Goal: Information Seeking & Learning: Learn about a topic

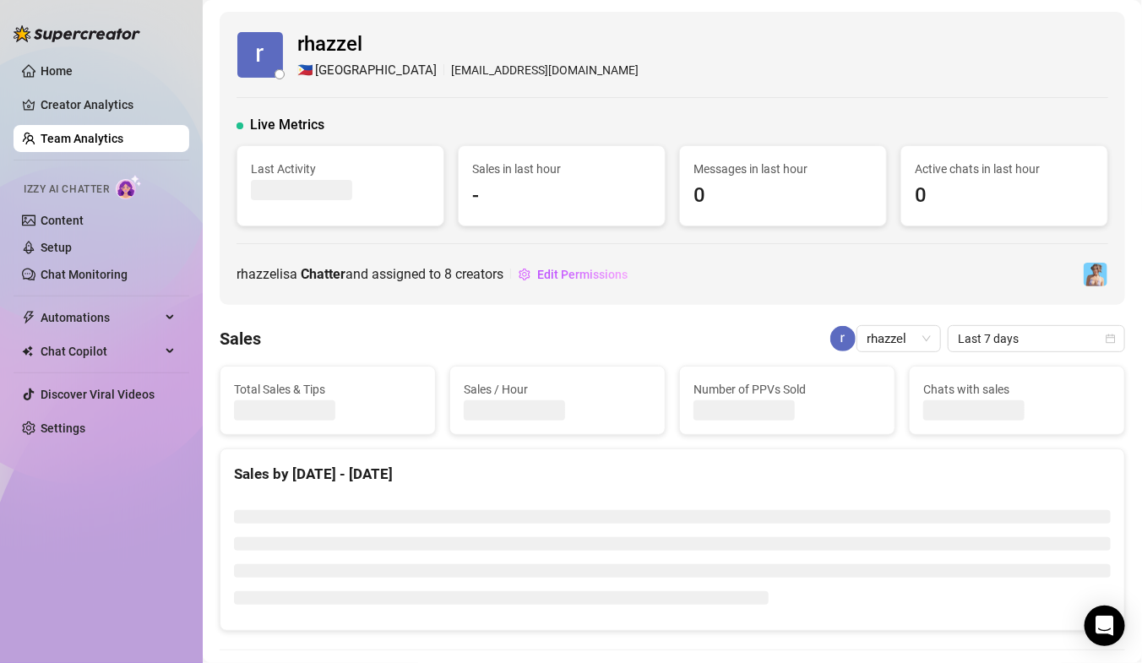
click at [106, 139] on link "Team Analytics" at bounding box center [82, 139] width 83 height 14
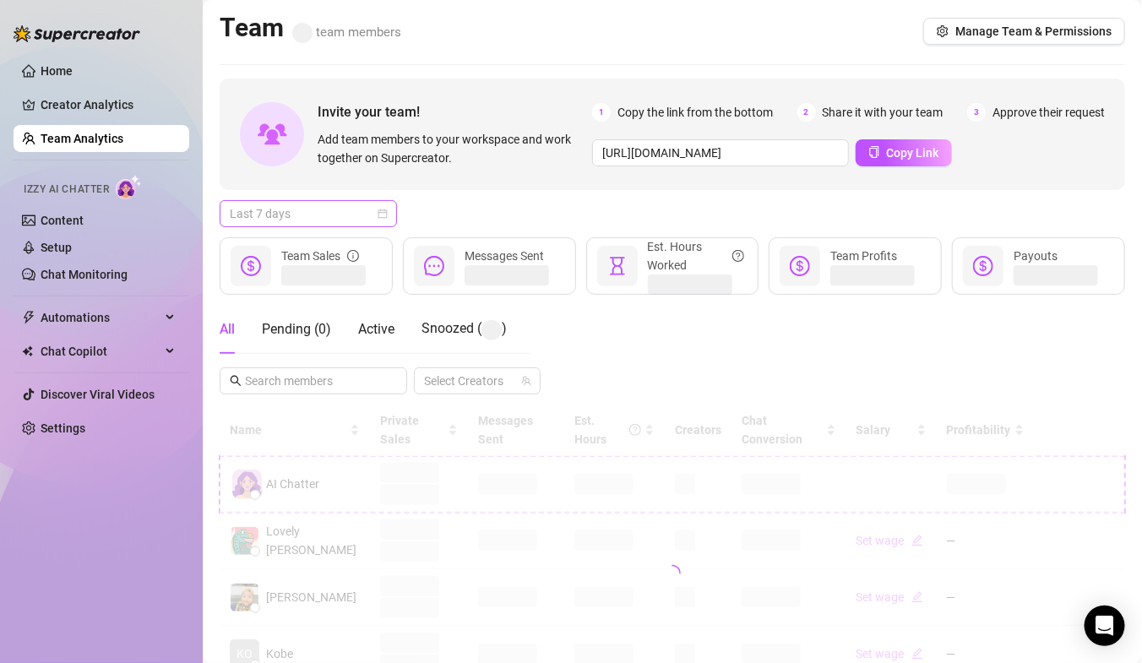
click at [330, 210] on span "Last 7 days" at bounding box center [308, 213] width 157 height 25
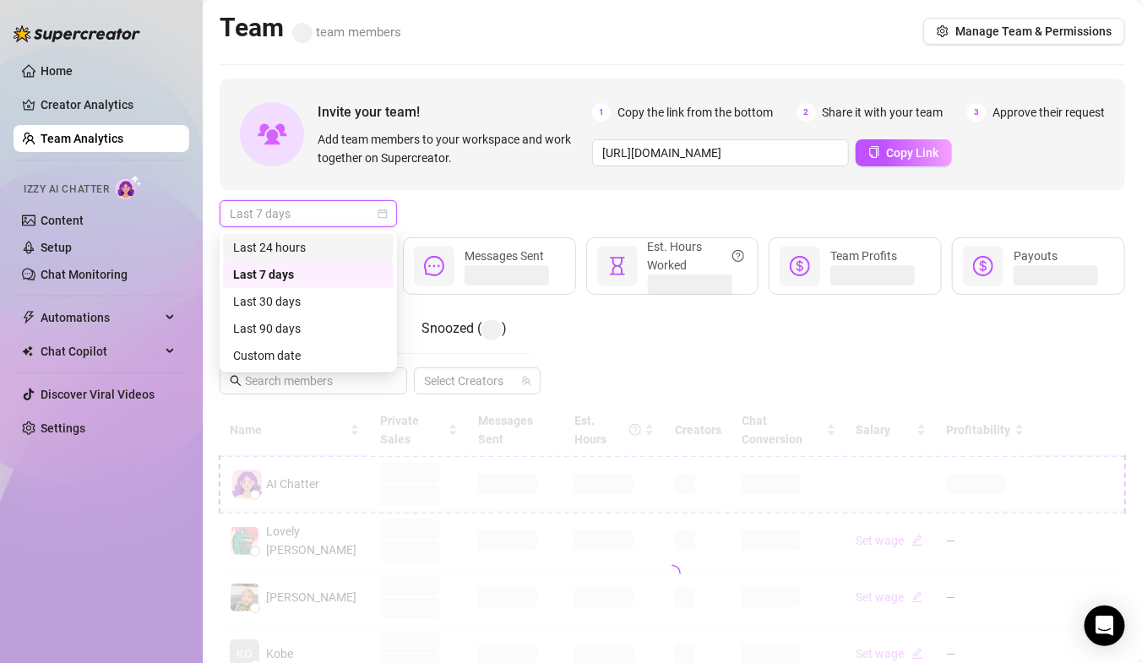
click at [307, 258] on div "Last 24 hours" at bounding box center [308, 247] width 171 height 27
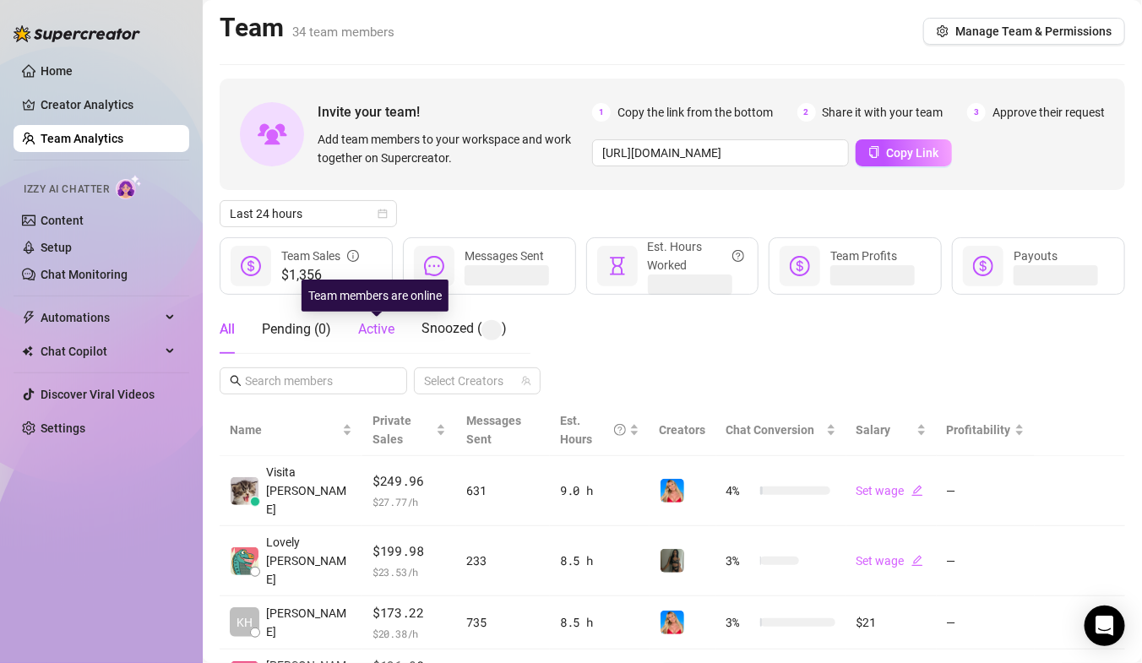
click at [369, 333] on span "Active" at bounding box center [376, 329] width 36 height 16
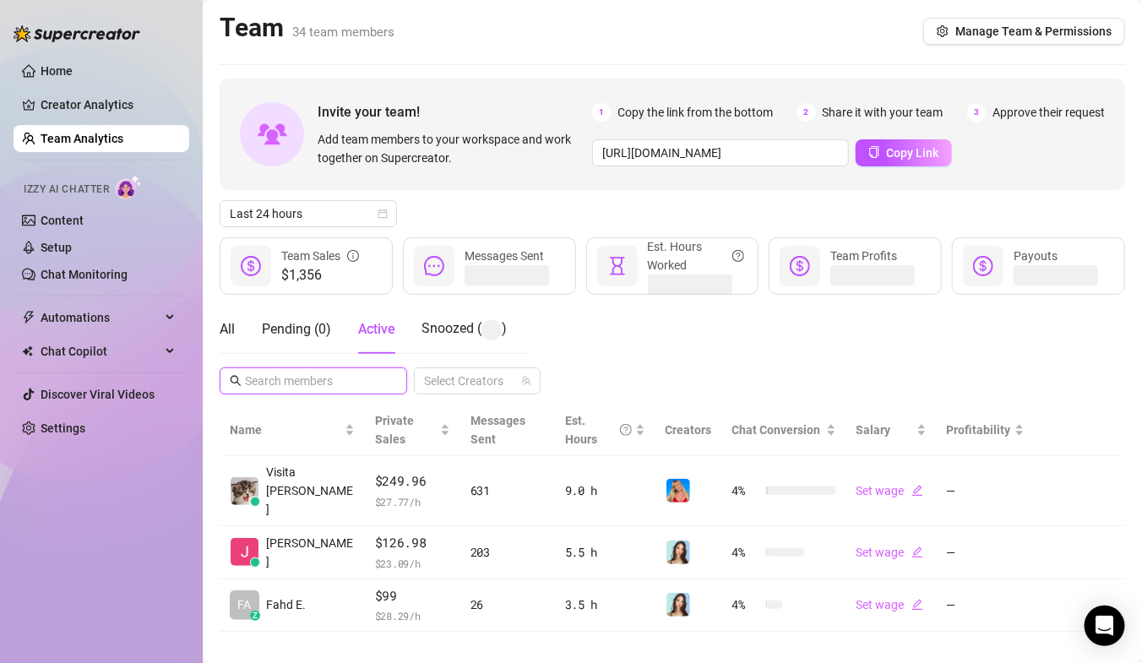
click at [328, 385] on input "text" at bounding box center [314, 381] width 139 height 19
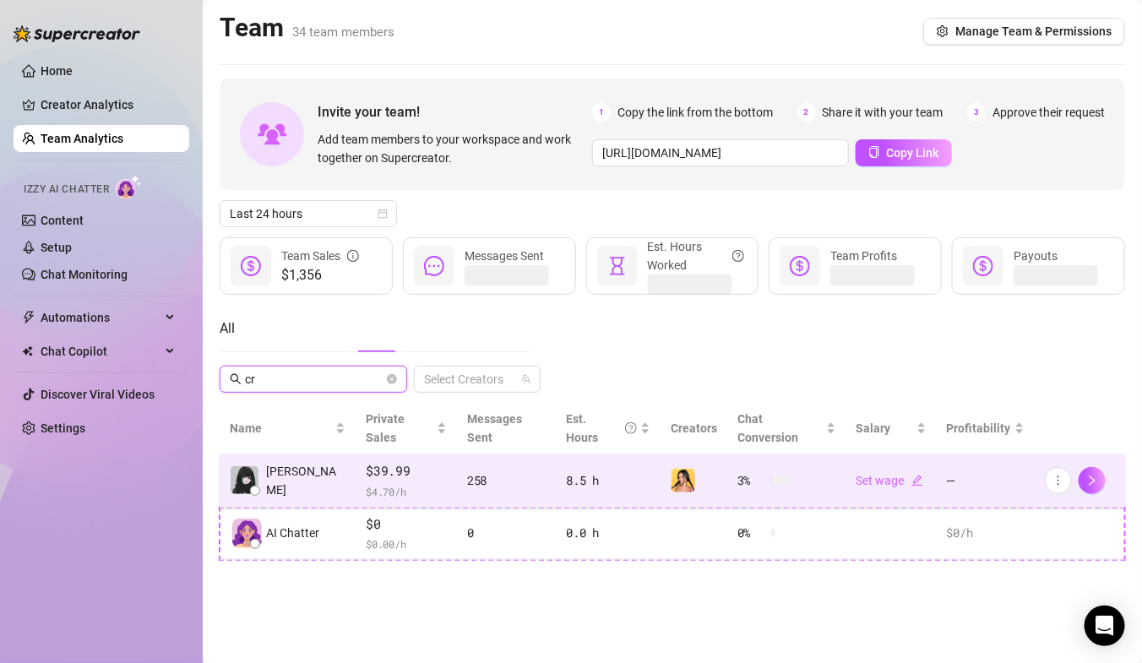
type input "cr"
click at [366, 463] on div "$39.99 $ 4.70 /h" at bounding box center [406, 480] width 81 height 39
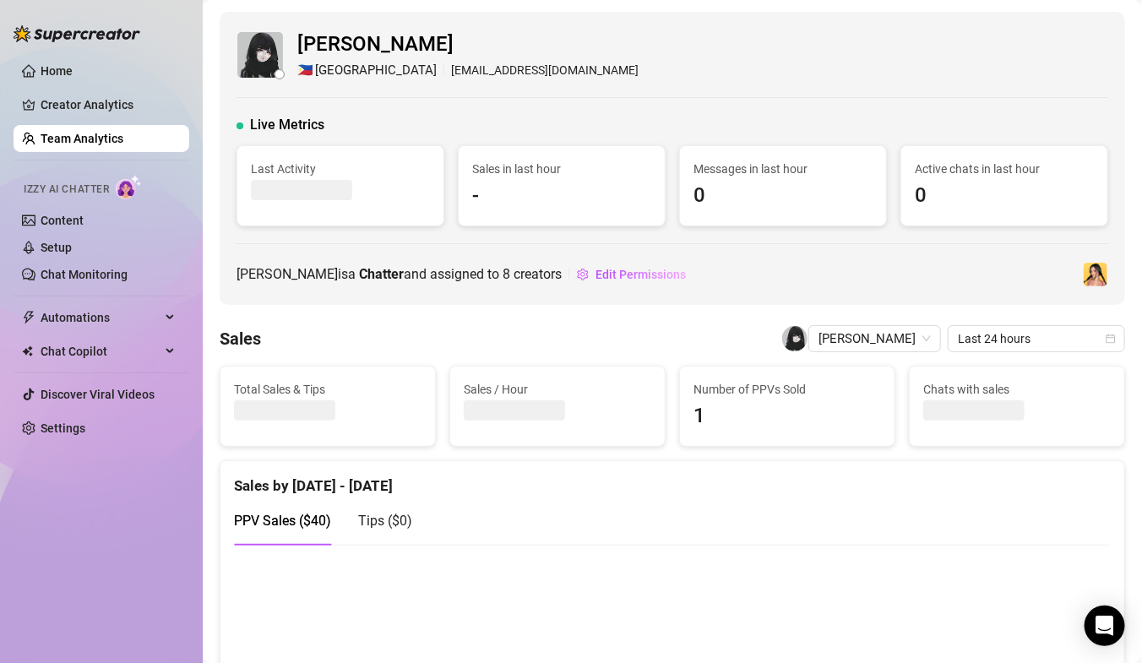
click at [107, 144] on link "Team Analytics" at bounding box center [82, 139] width 83 height 14
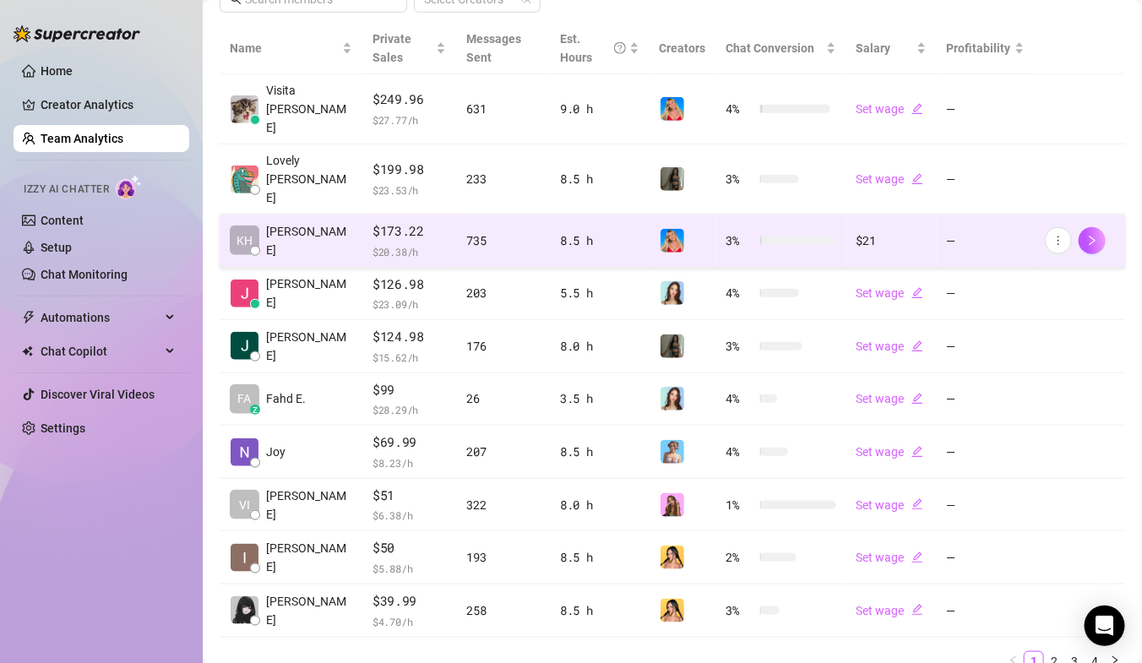
scroll to position [399, 0]
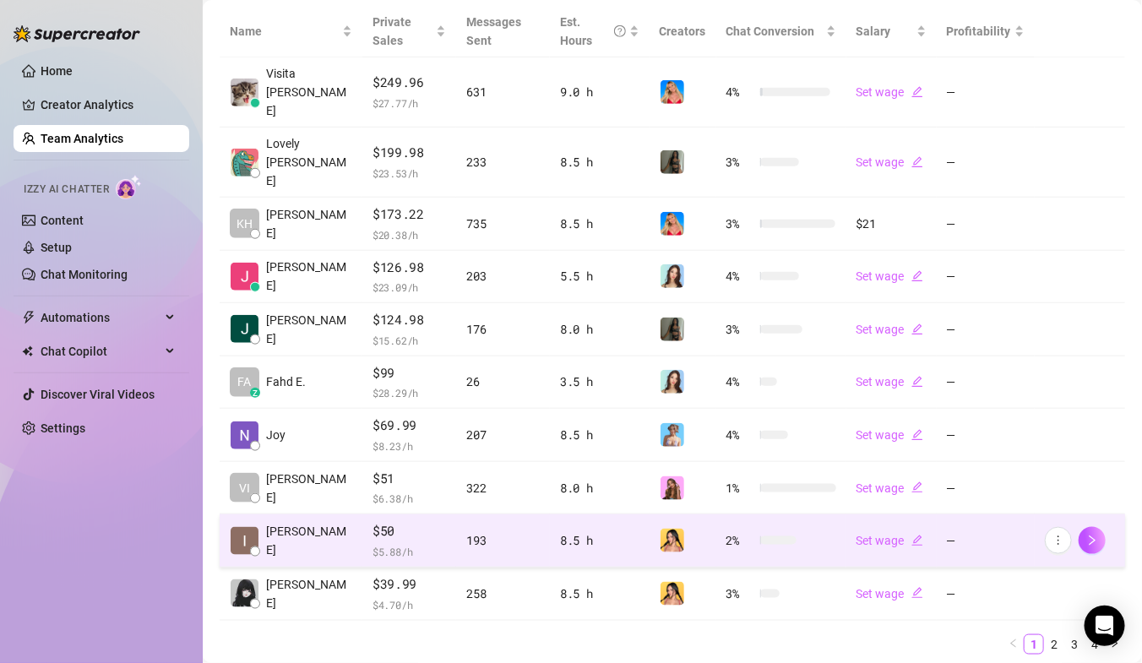
click at [414, 521] on span "$50" at bounding box center [410, 531] width 74 height 20
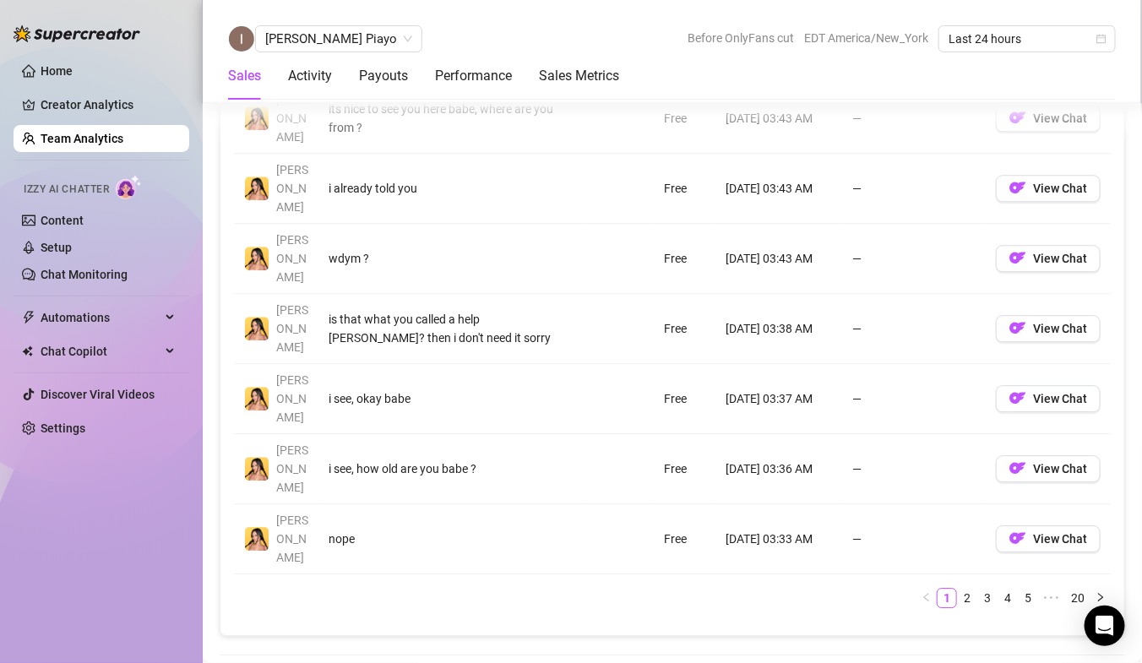
scroll to position [1511, 0]
click at [318, 47] on span "[PERSON_NAME] Piayo" at bounding box center [338, 38] width 147 height 25
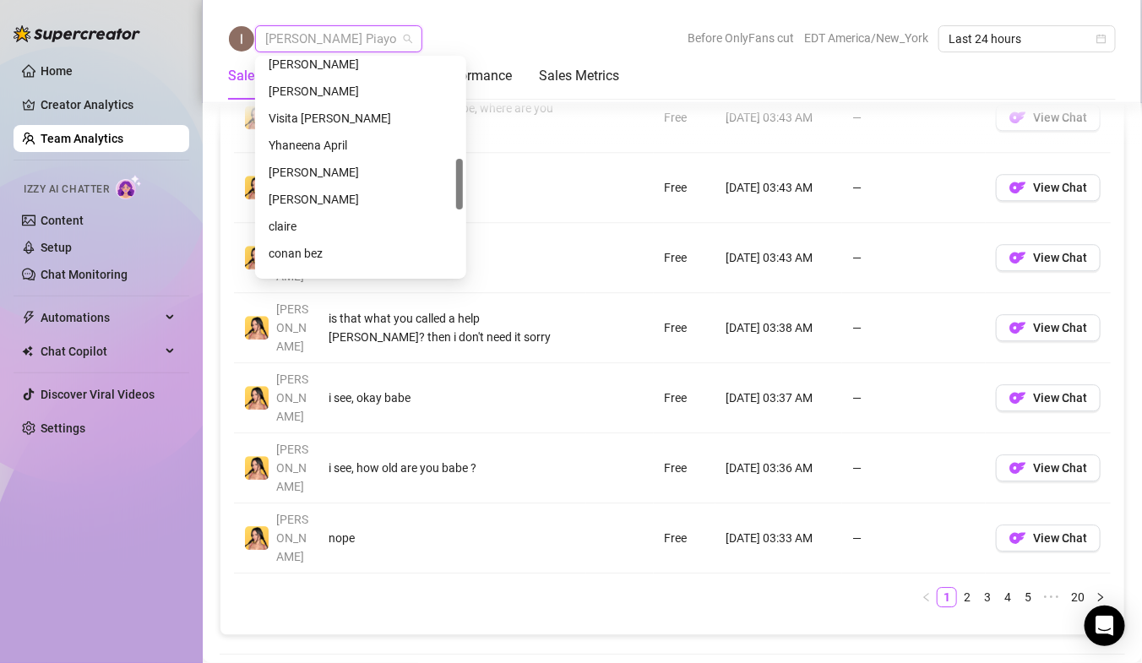
scroll to position [417, 0]
click at [300, 193] on div "[PERSON_NAME]" at bounding box center [361, 196] width 184 height 19
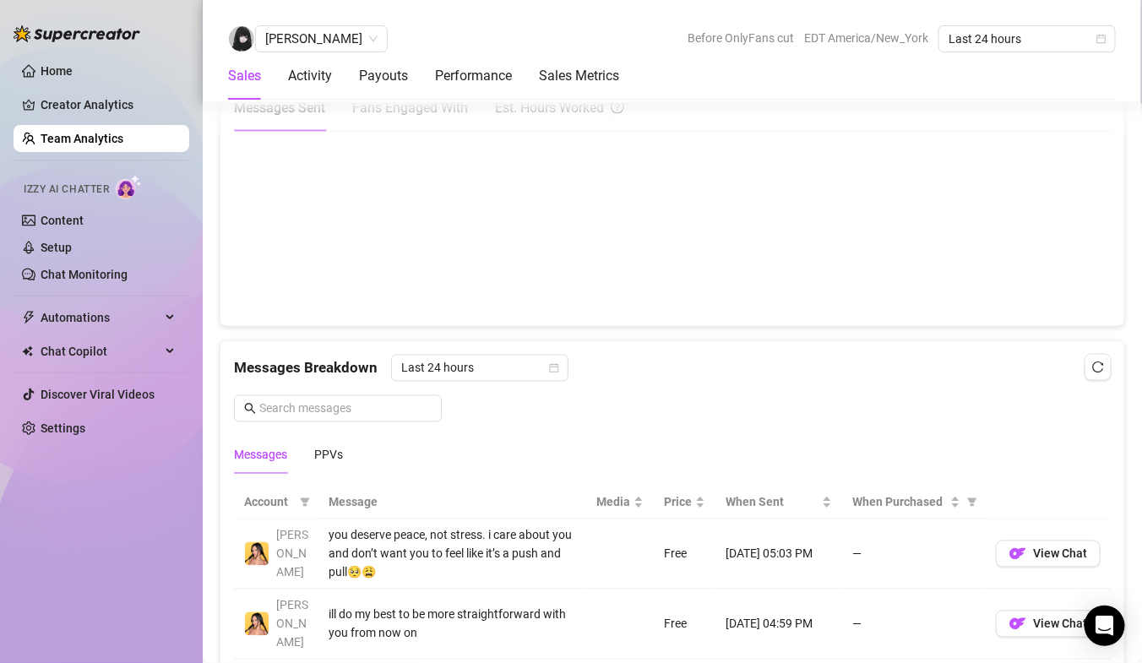
scroll to position [1000, 0]
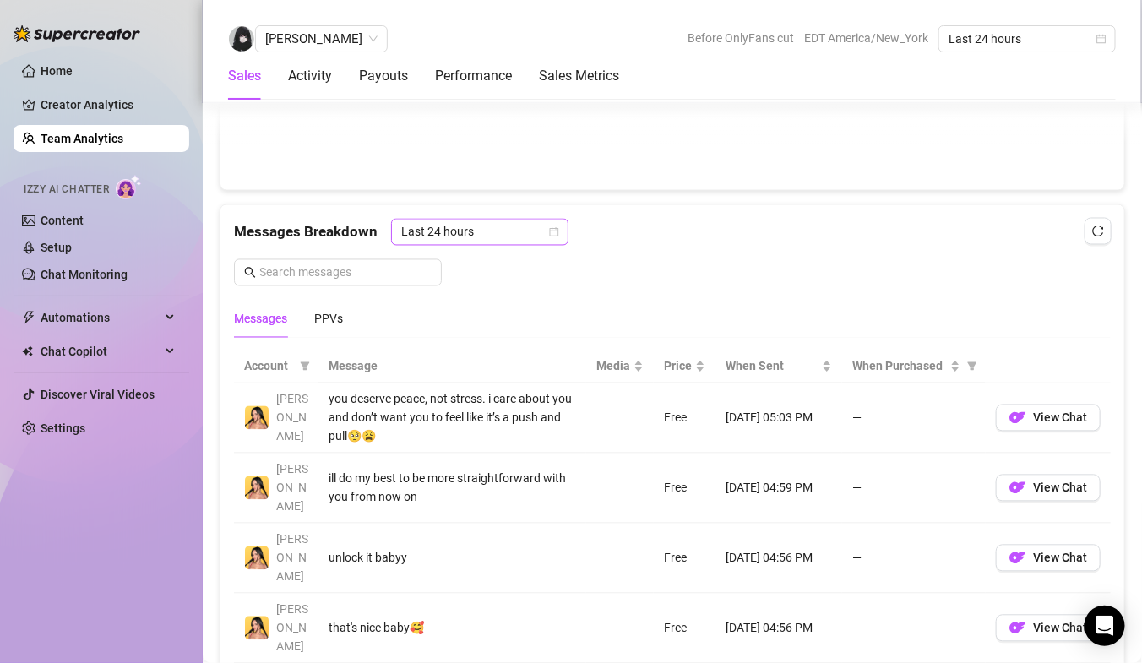
click at [450, 221] on span "Last 24 hours" at bounding box center [479, 232] width 157 height 25
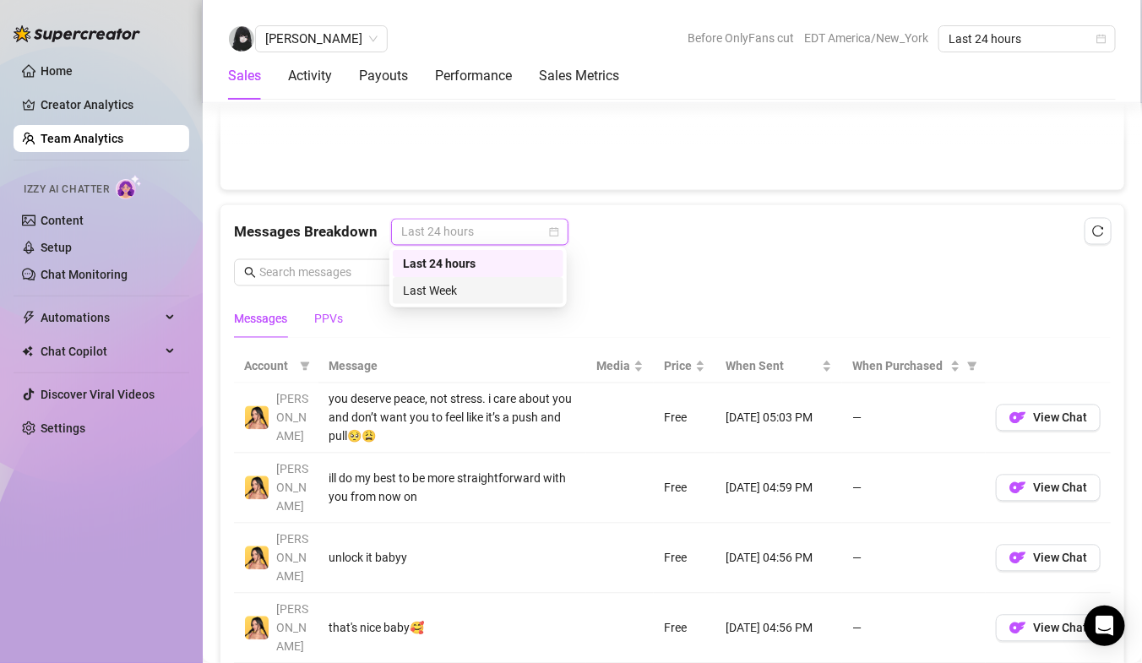
click at [334, 310] on div "PPVs" at bounding box center [328, 319] width 29 height 19
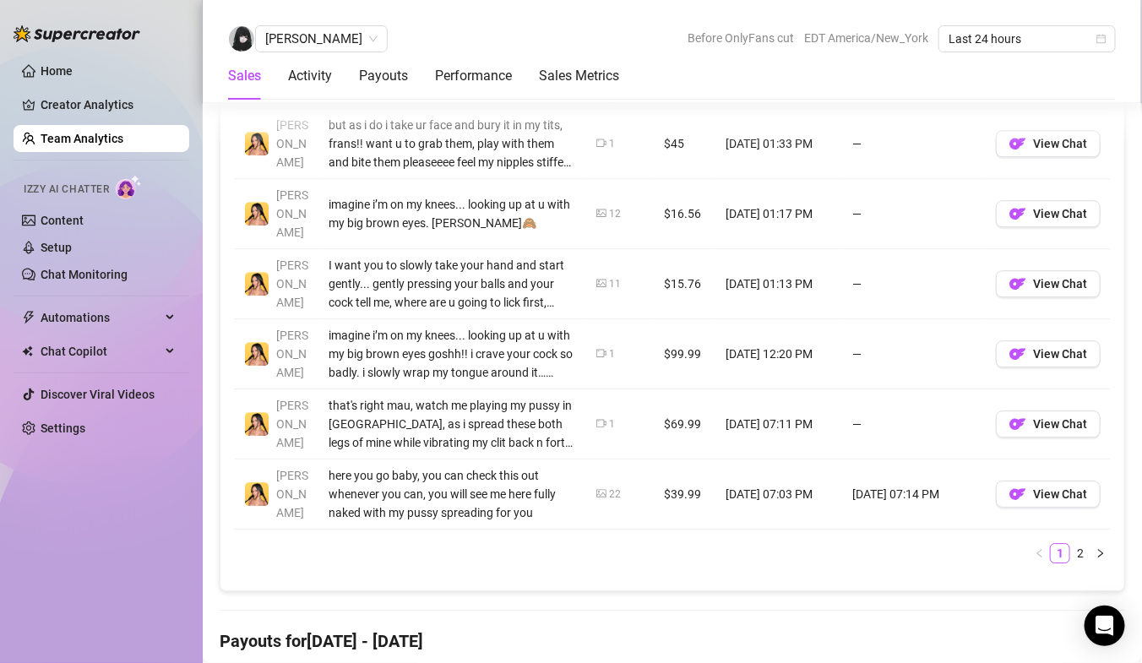
scroll to position [1538, 0]
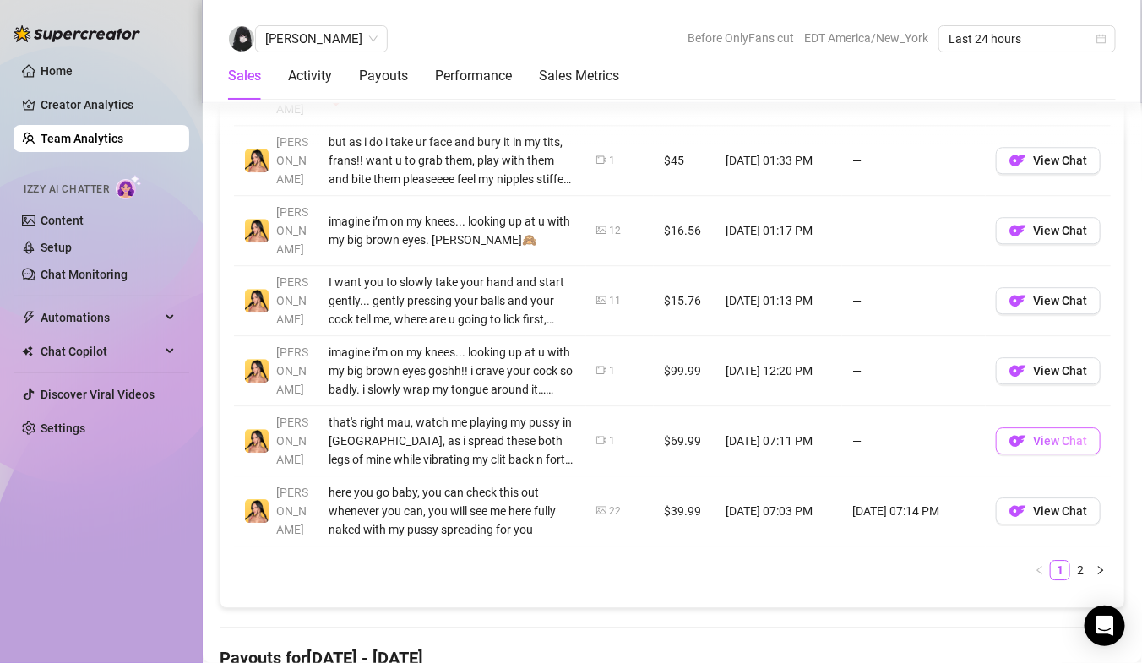
click at [1021, 433] on img "button" at bounding box center [1018, 441] width 17 height 17
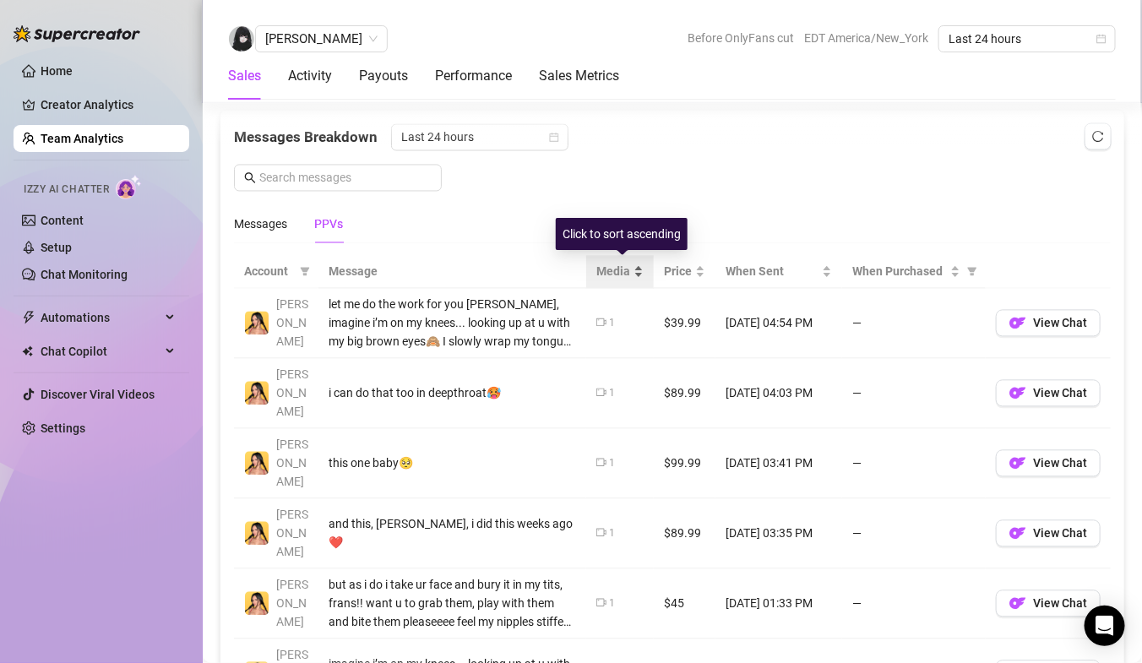
scroll to position [1158, 0]
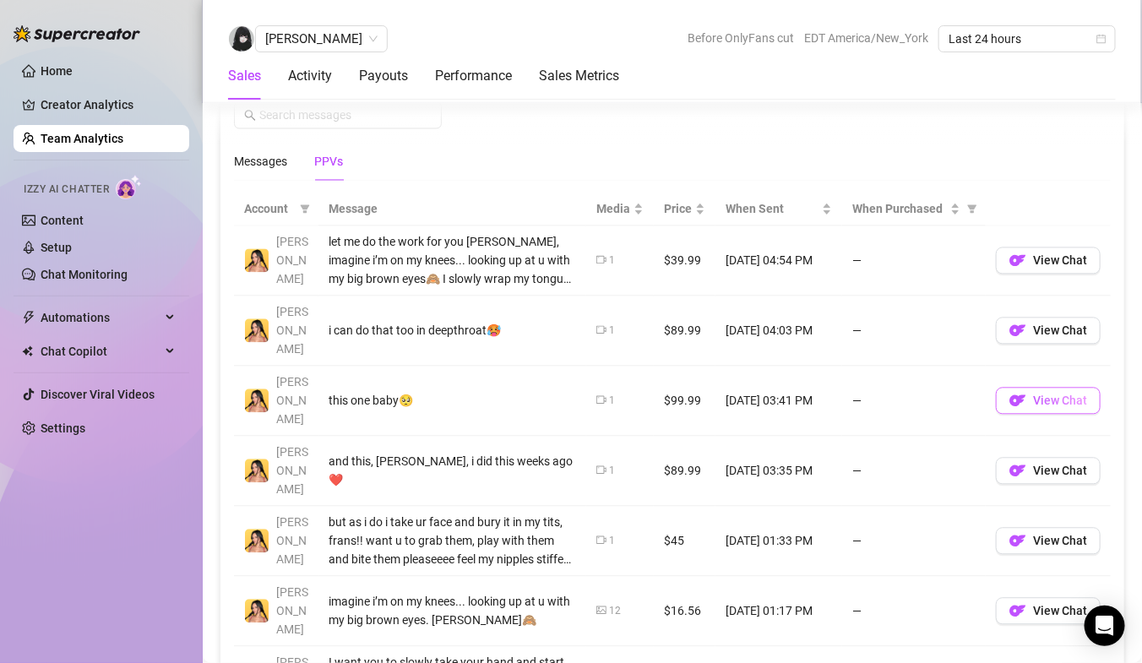
click at [1027, 387] on button "View Chat" at bounding box center [1048, 400] width 105 height 27
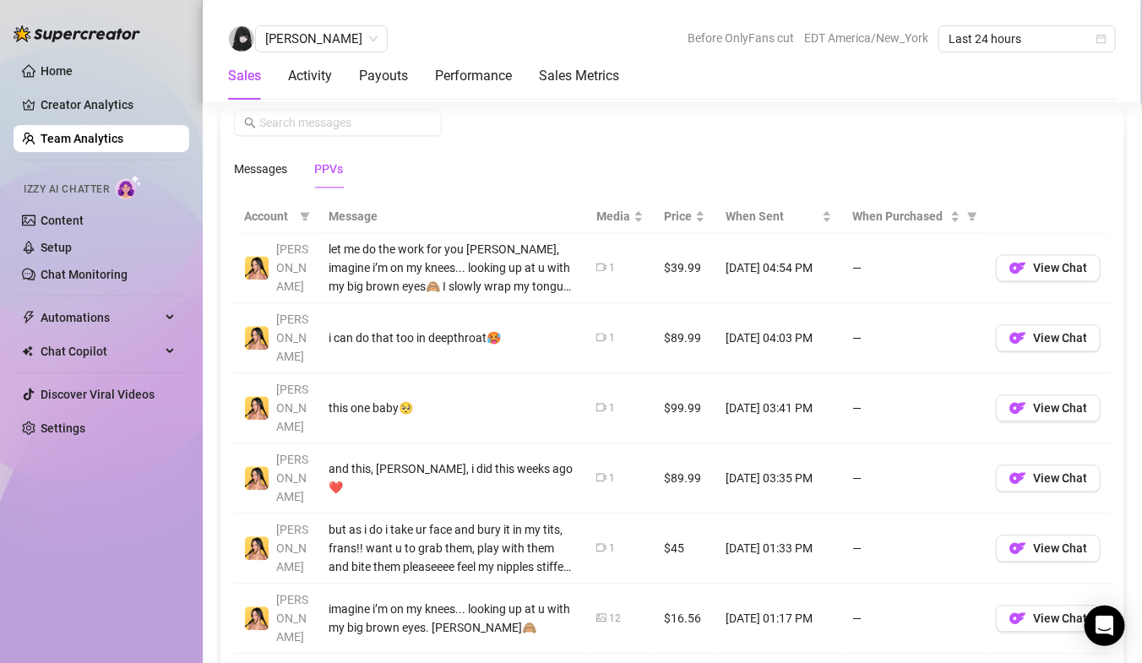
scroll to position [1147, 0]
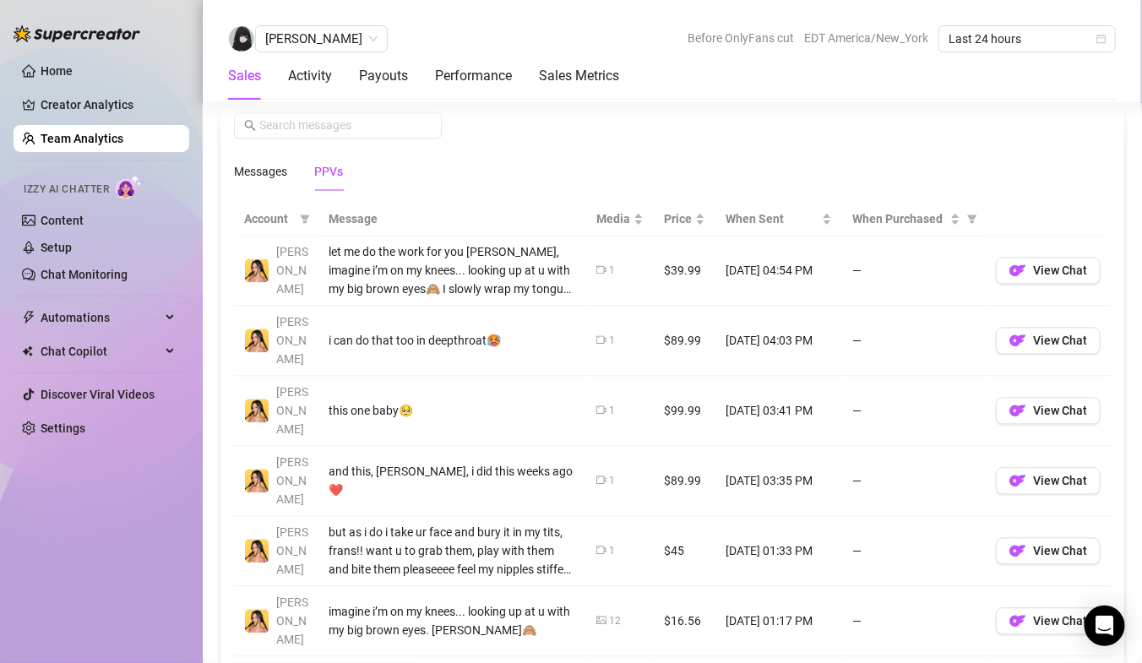
click at [110, 134] on link "Team Analytics" at bounding box center [82, 139] width 83 height 14
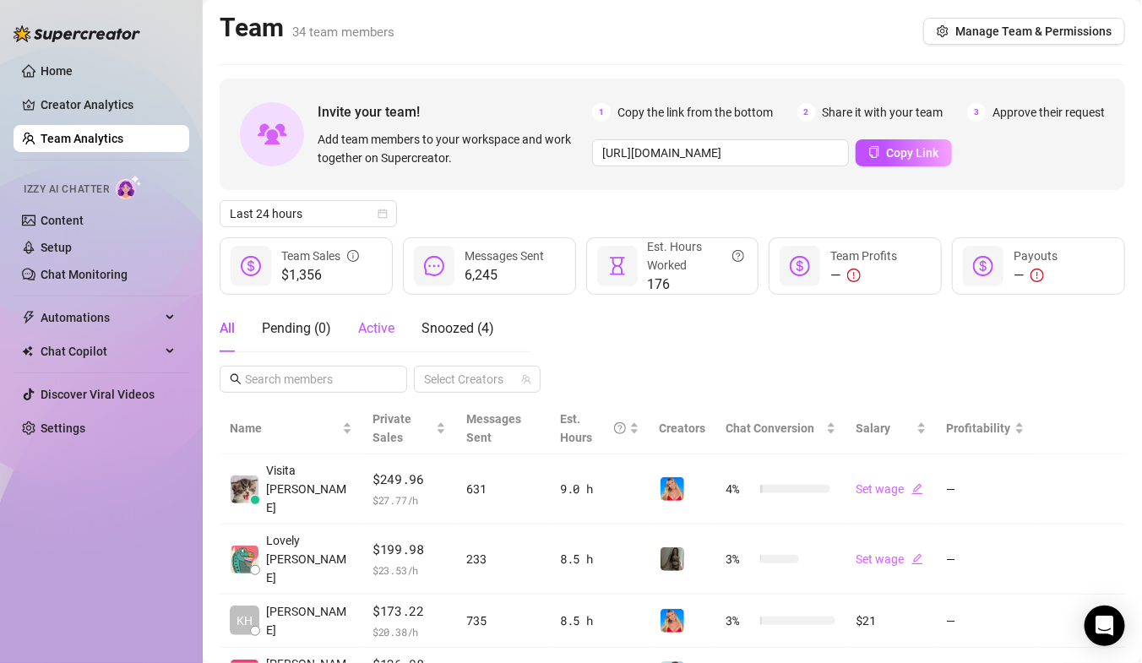
click at [383, 330] on span "Active" at bounding box center [376, 328] width 36 height 16
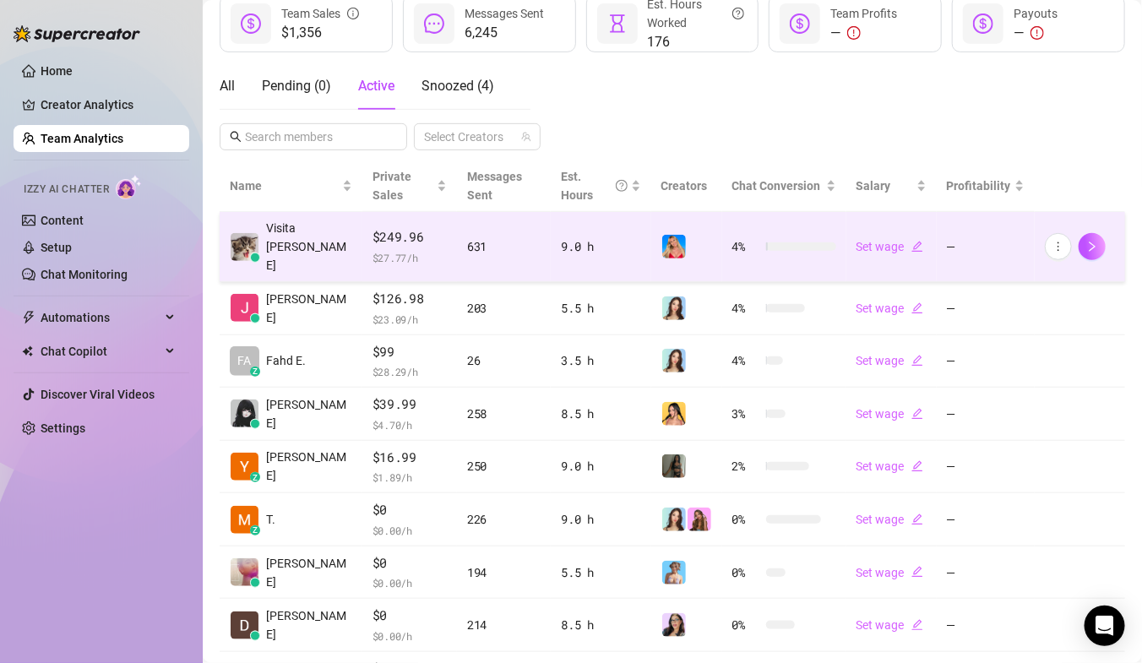
scroll to position [315, 0]
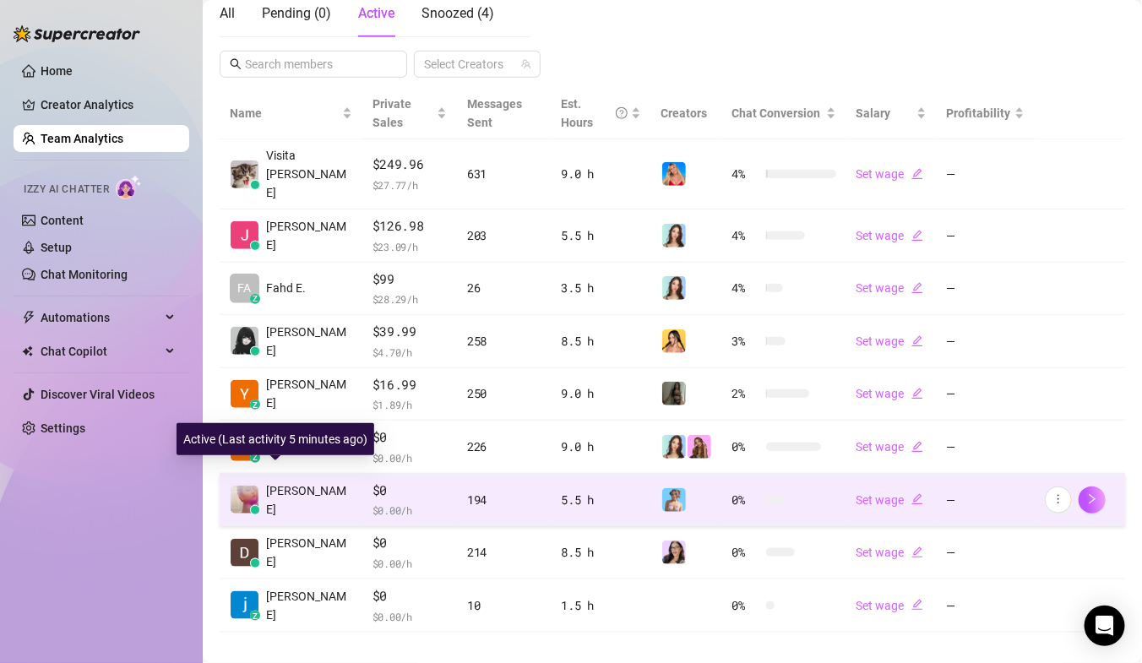
click at [271, 488] on span "[PERSON_NAME]" at bounding box center [309, 500] width 86 height 37
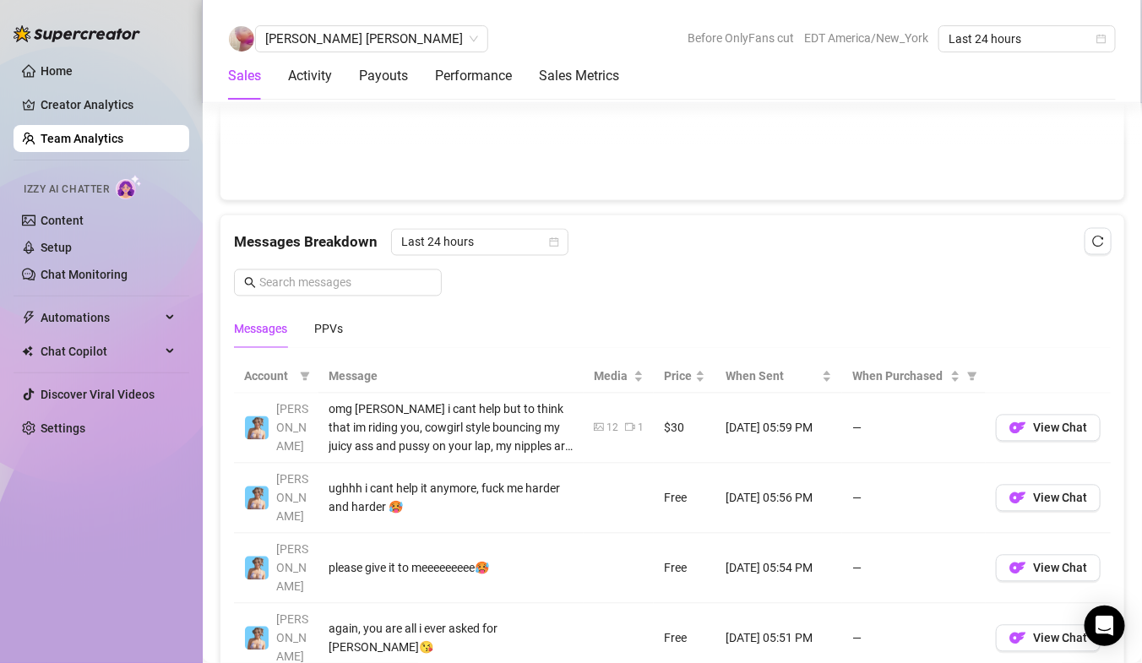
scroll to position [979, 0]
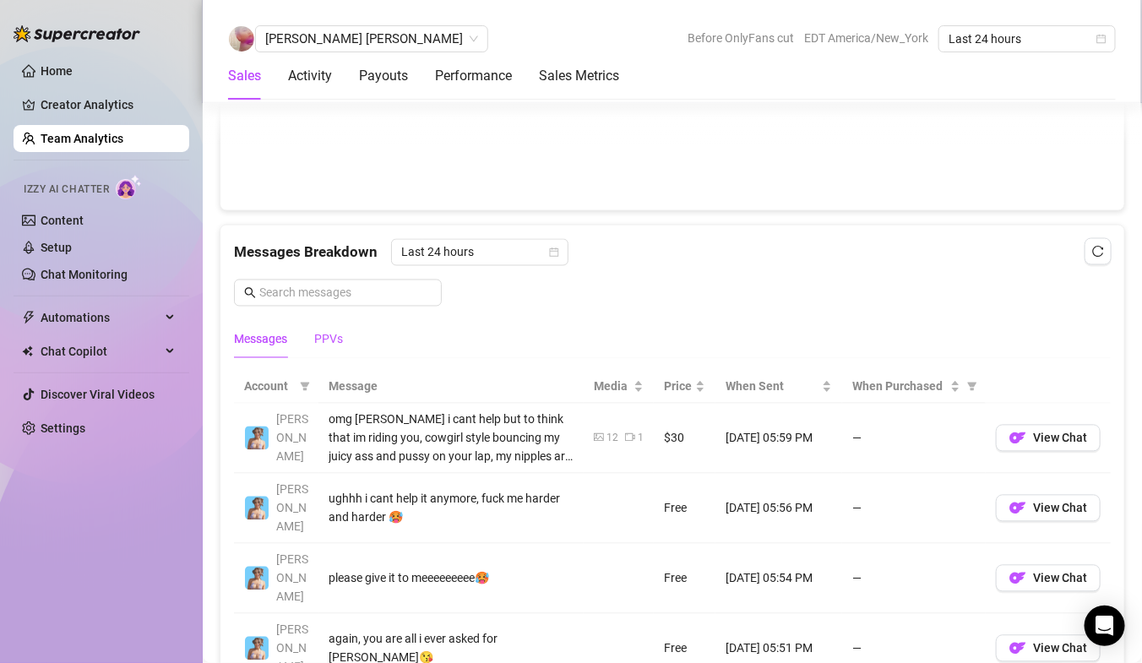
click at [326, 336] on div "PPVs" at bounding box center [328, 339] width 29 height 19
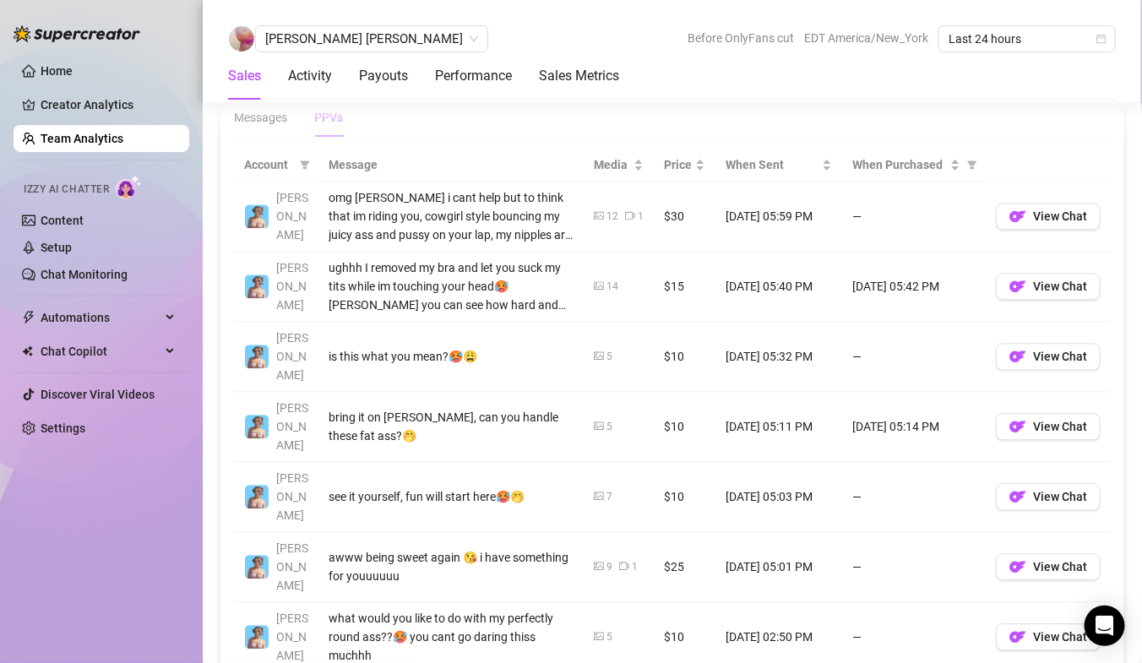
scroll to position [1177, 0]
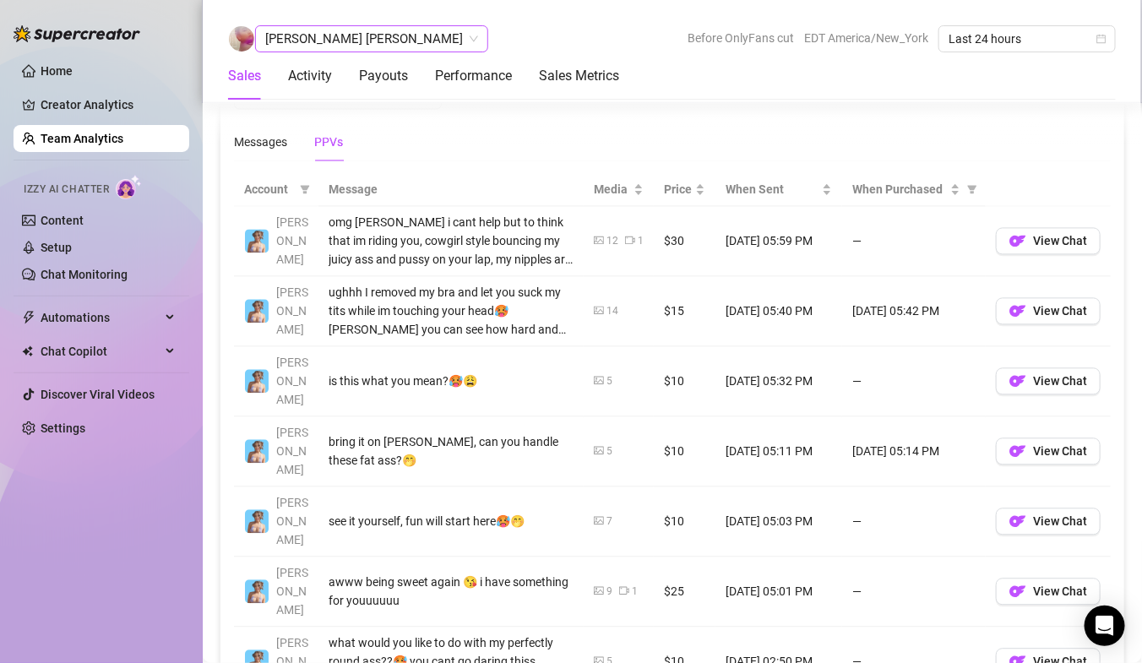
click at [334, 28] on span "[PERSON_NAME] [PERSON_NAME]" at bounding box center [371, 38] width 213 height 25
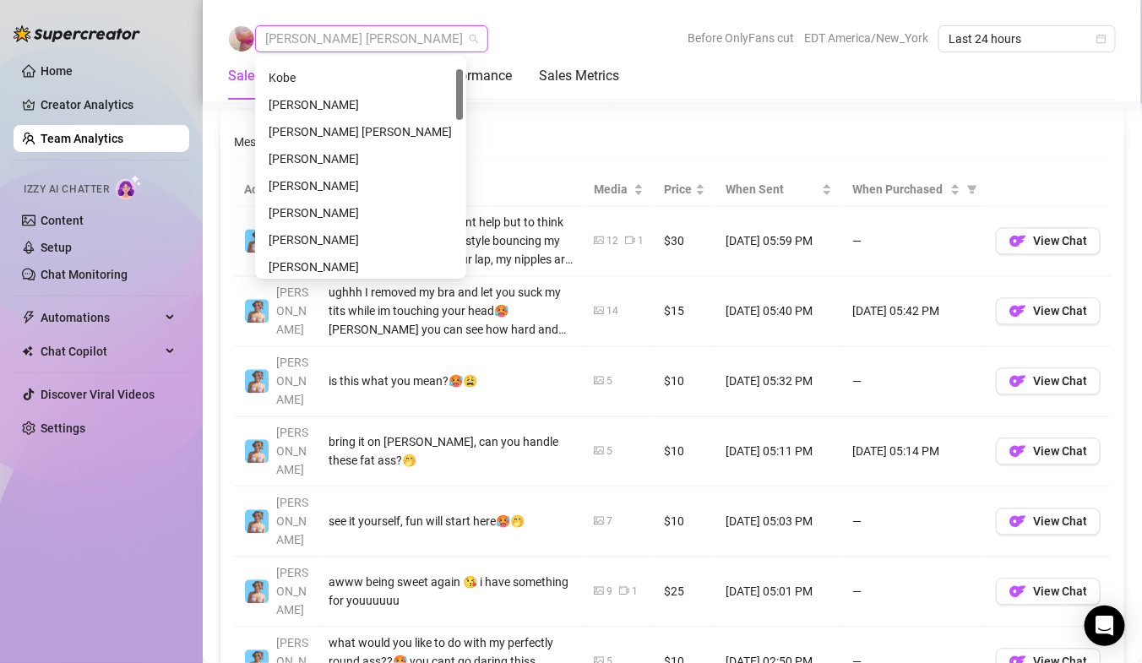
scroll to position [0, 0]
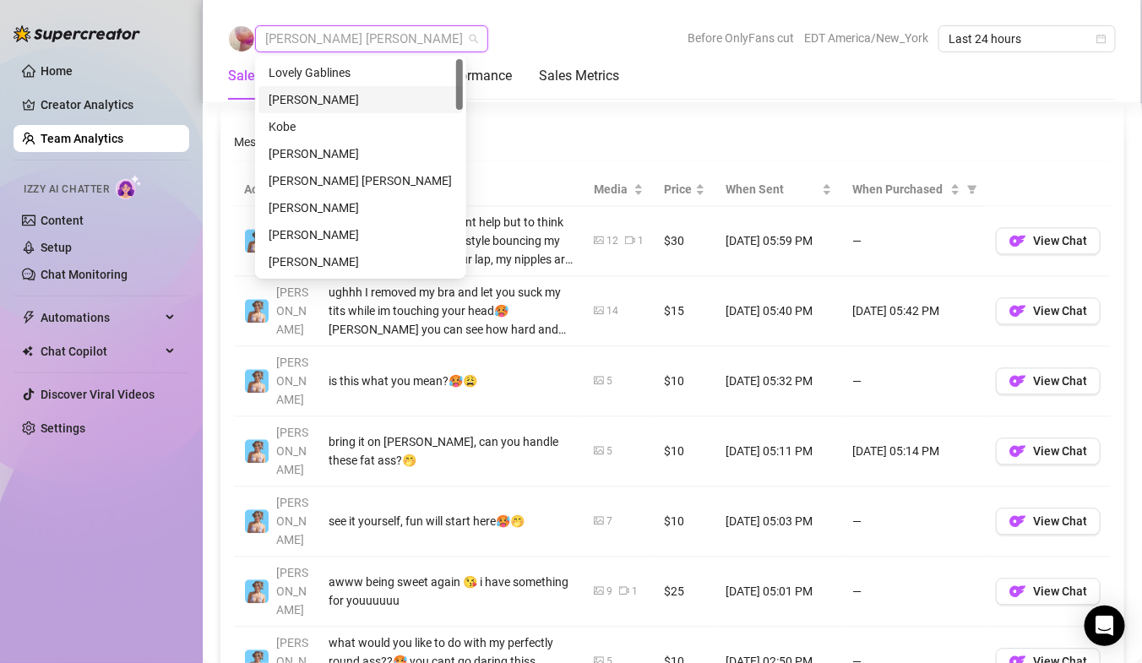
click at [312, 103] on div "[PERSON_NAME]" at bounding box center [361, 99] width 184 height 19
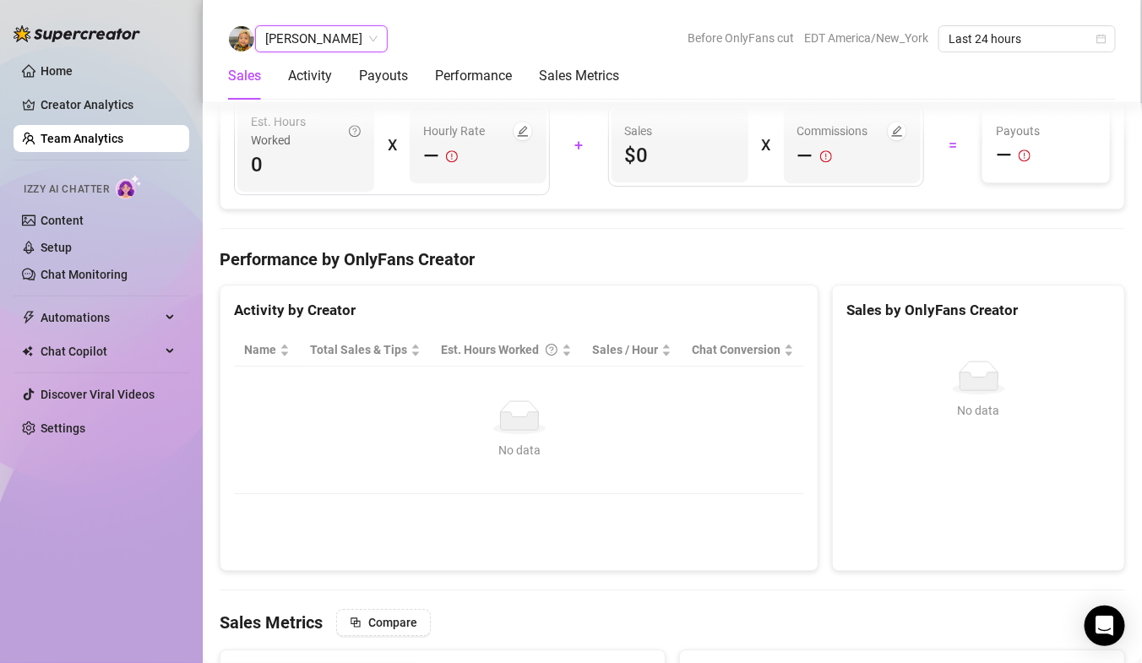
scroll to position [1720, 0]
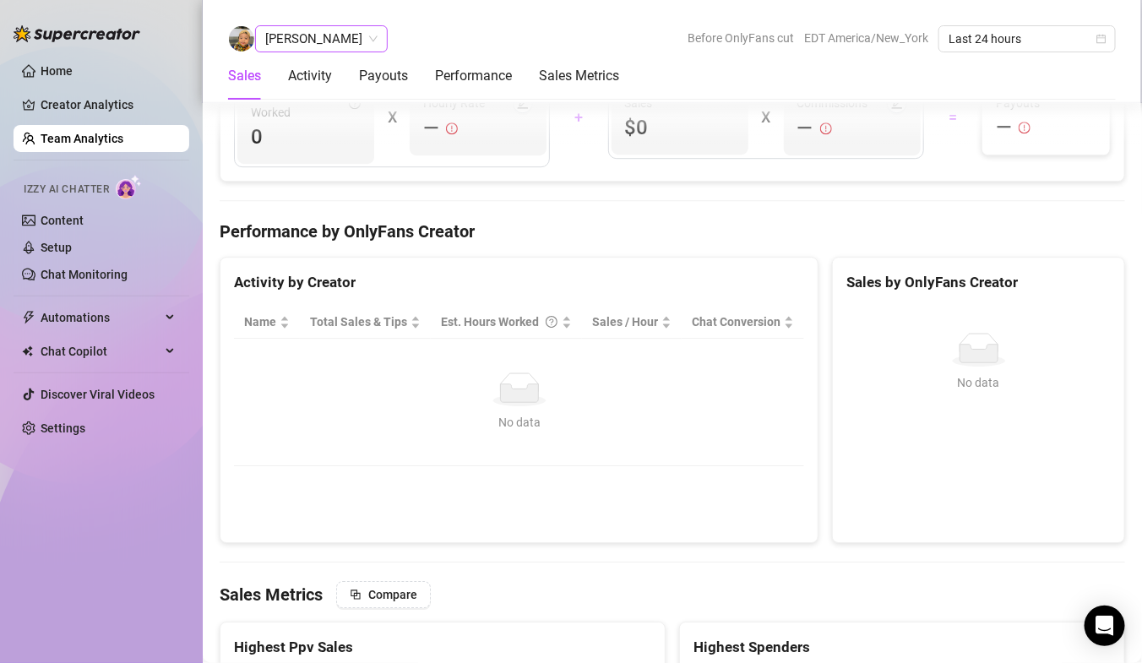
click at [301, 42] on span "[PERSON_NAME]" at bounding box center [321, 38] width 112 height 25
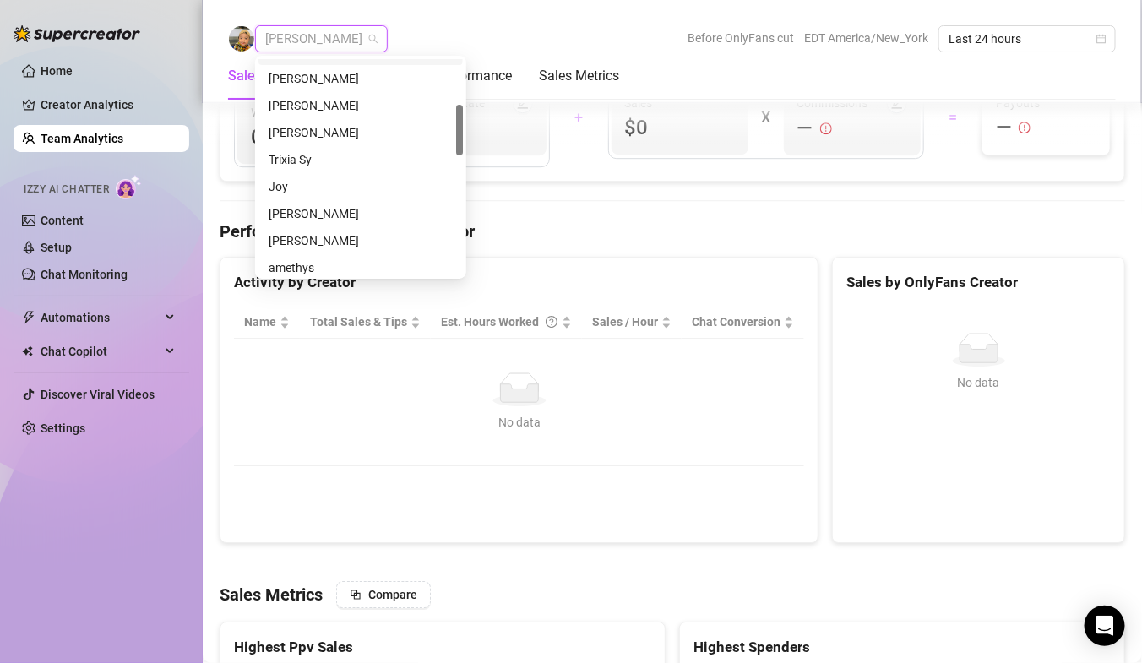
scroll to position [250, 0]
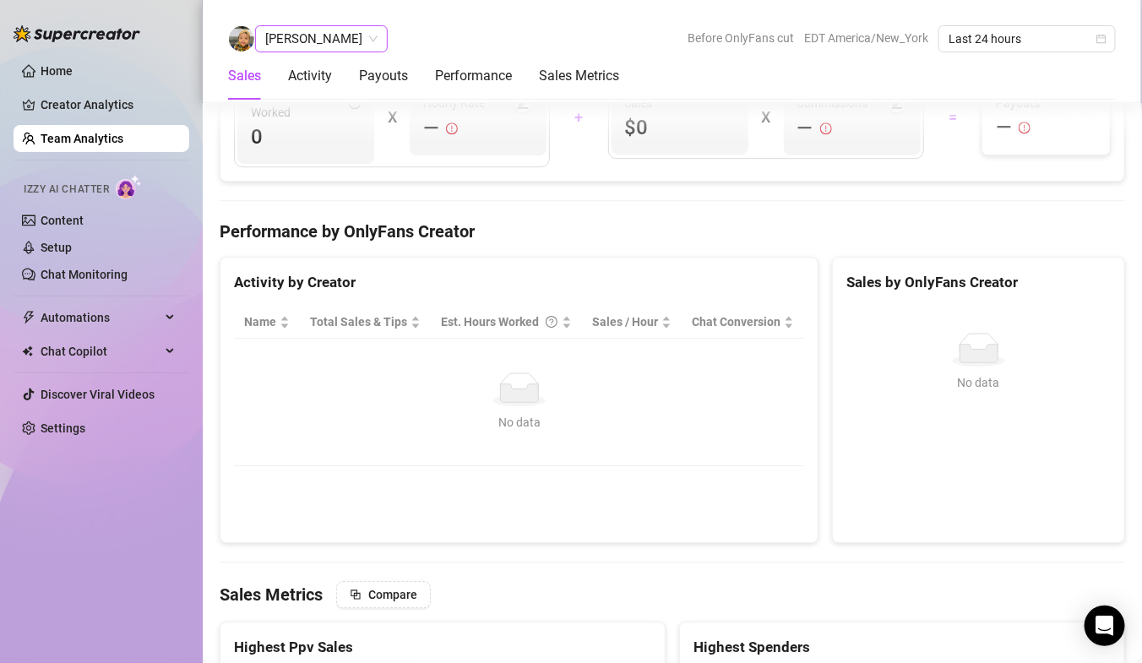
click at [327, 41] on span "[PERSON_NAME]" at bounding box center [321, 38] width 112 height 25
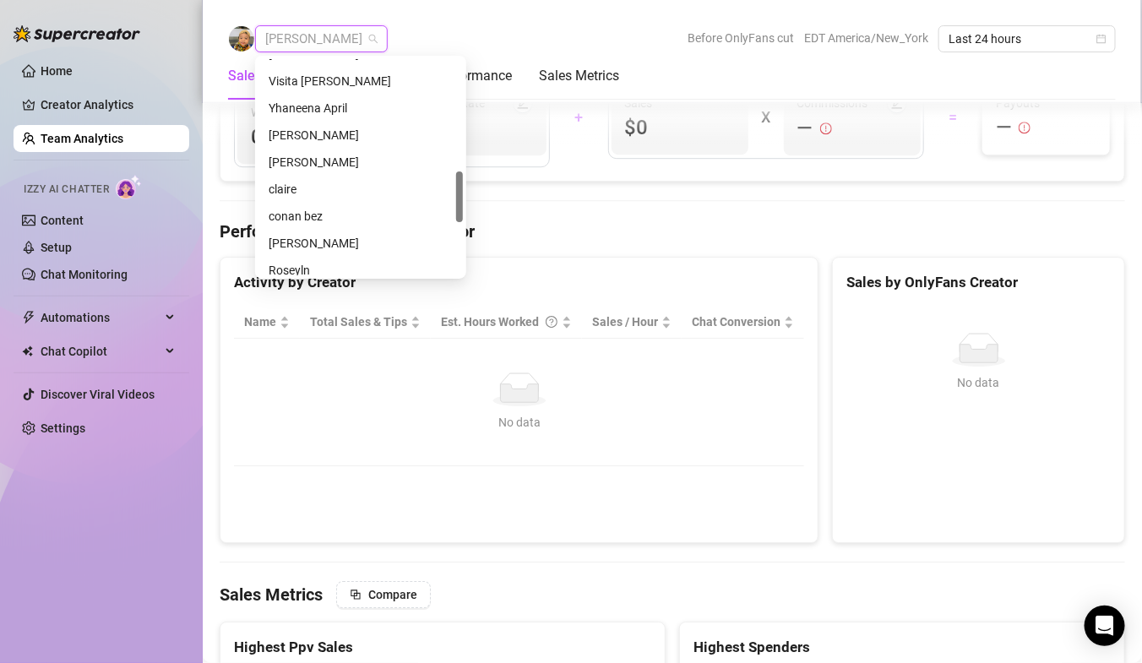
scroll to position [466, 0]
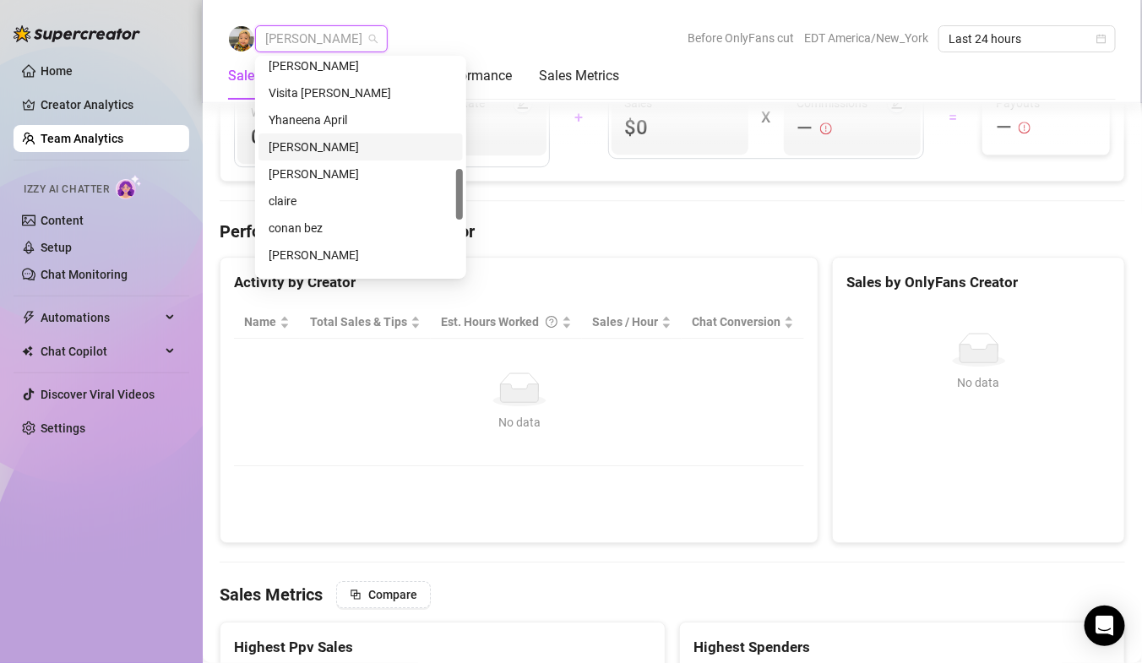
click at [324, 144] on div "[PERSON_NAME]" at bounding box center [361, 147] width 184 height 19
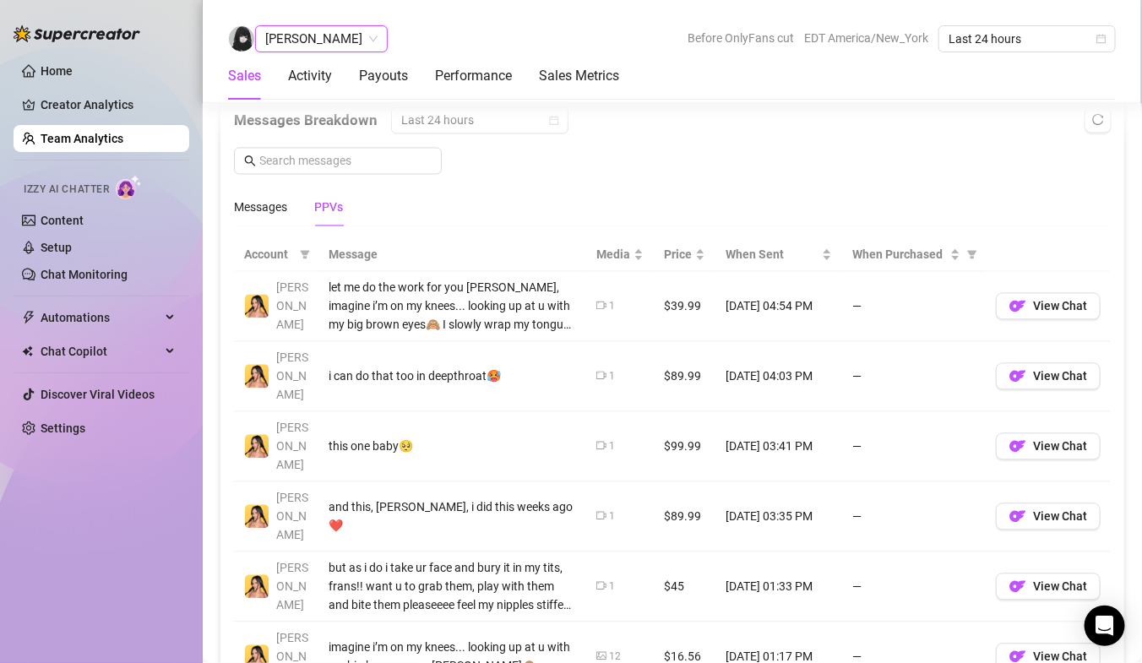
scroll to position [1090, 0]
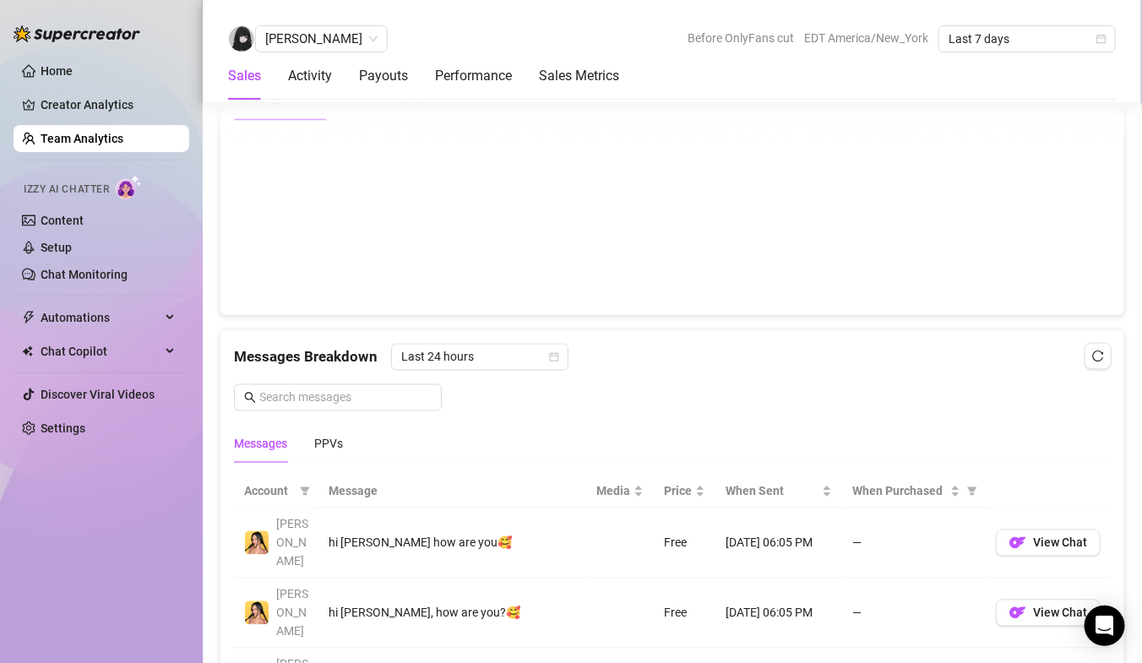
scroll to position [1085, 0]
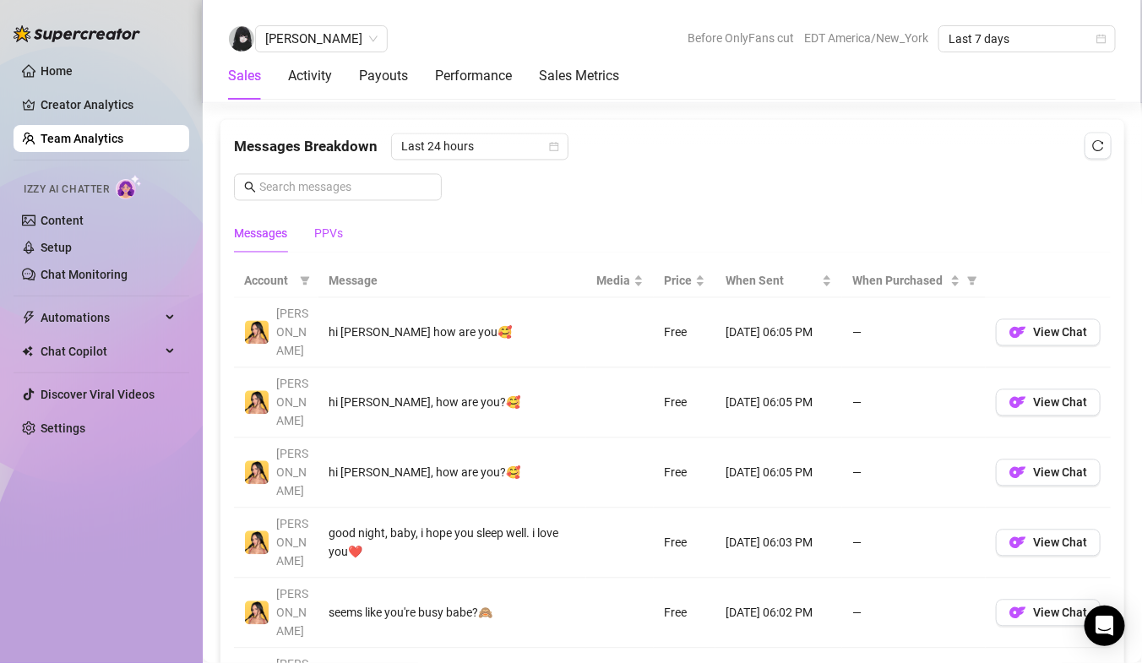
click at [327, 226] on div "PPVs" at bounding box center [328, 234] width 29 height 19
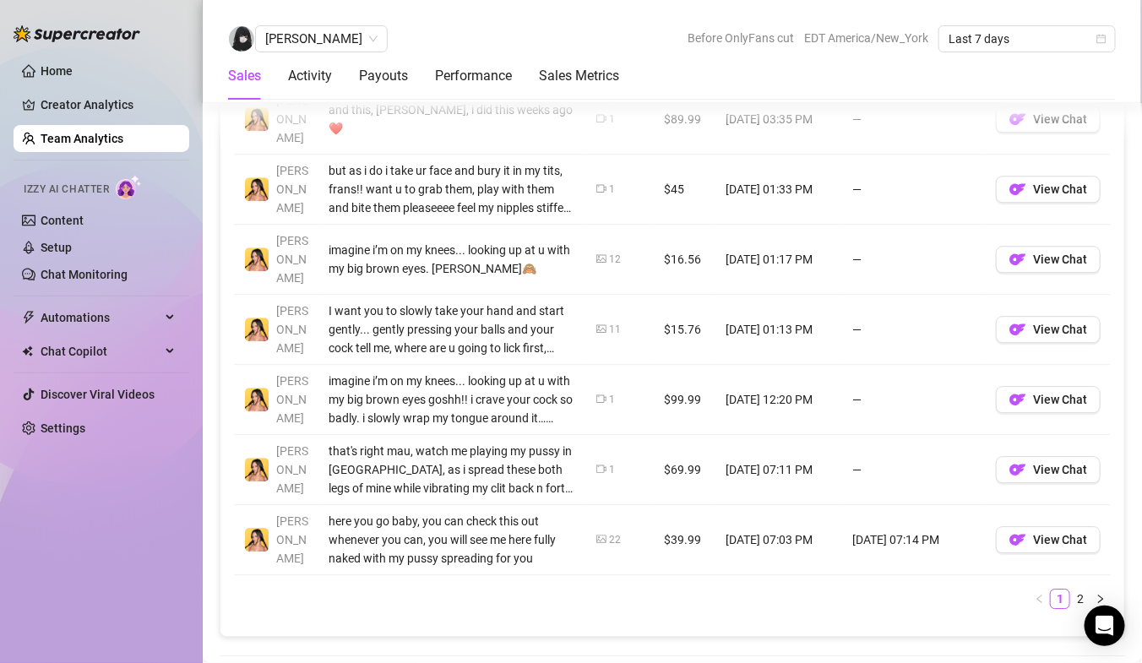
scroll to position [1450, 0]
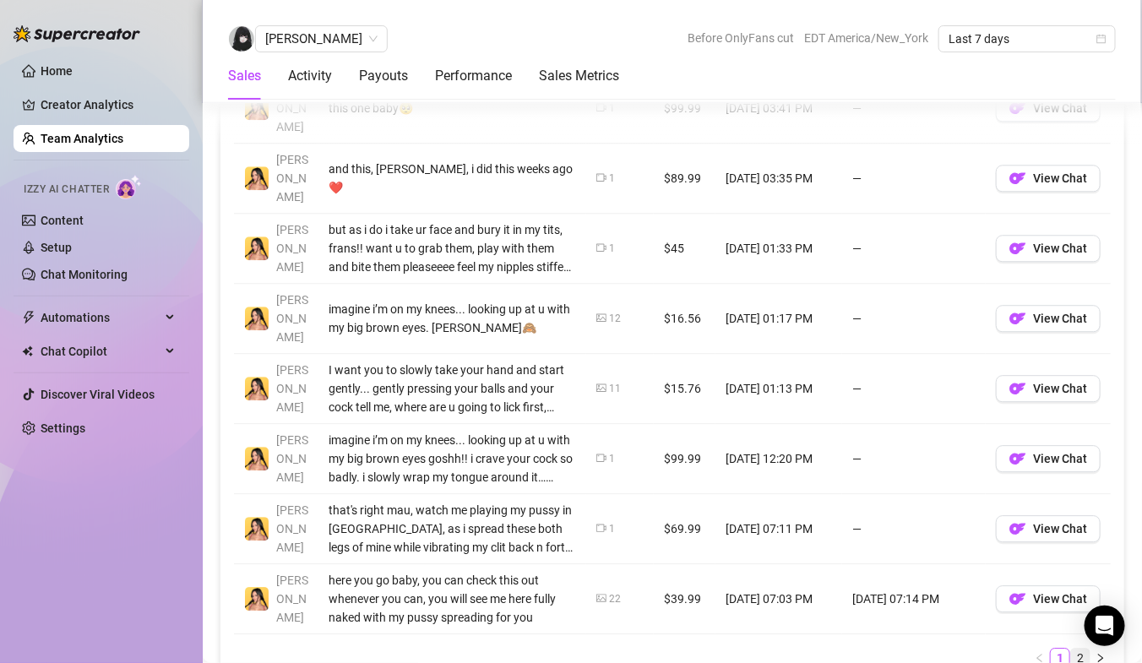
click at [1078, 649] on link "2" at bounding box center [1080, 658] width 19 height 19
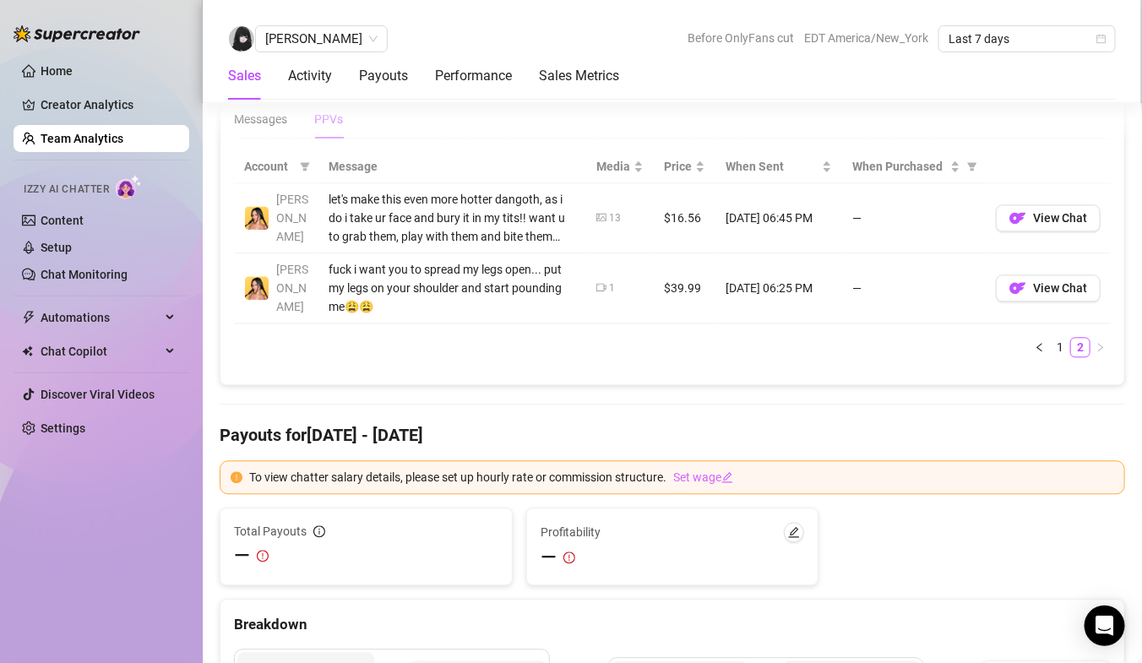
scroll to position [1049, 0]
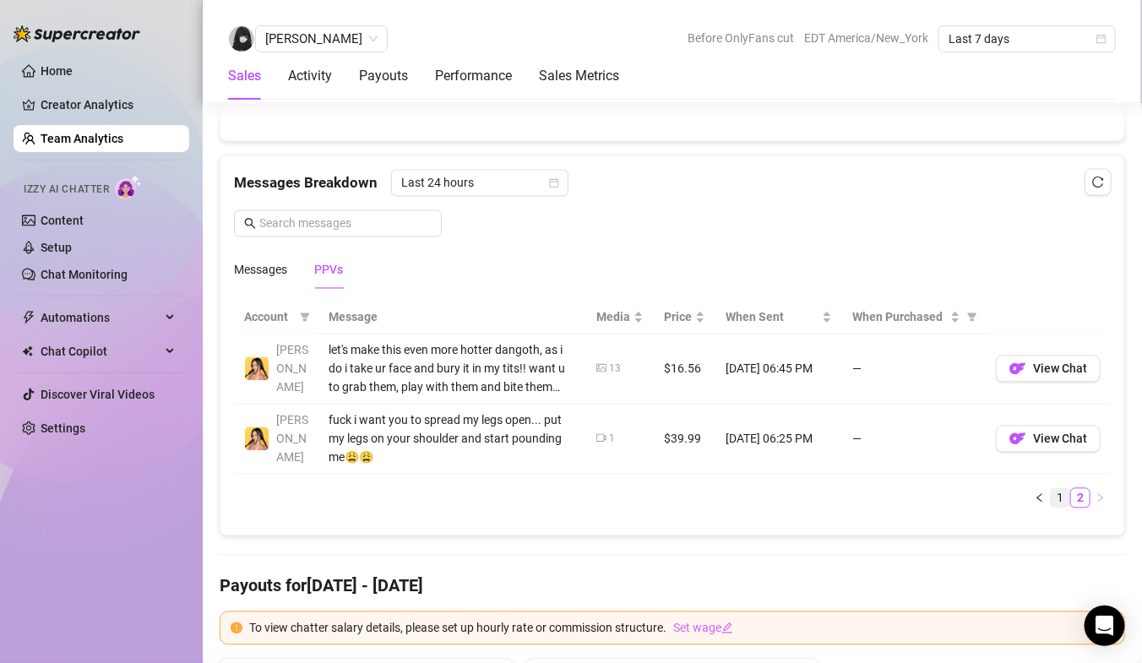
click at [1058, 496] on link "1" at bounding box center [1060, 498] width 19 height 19
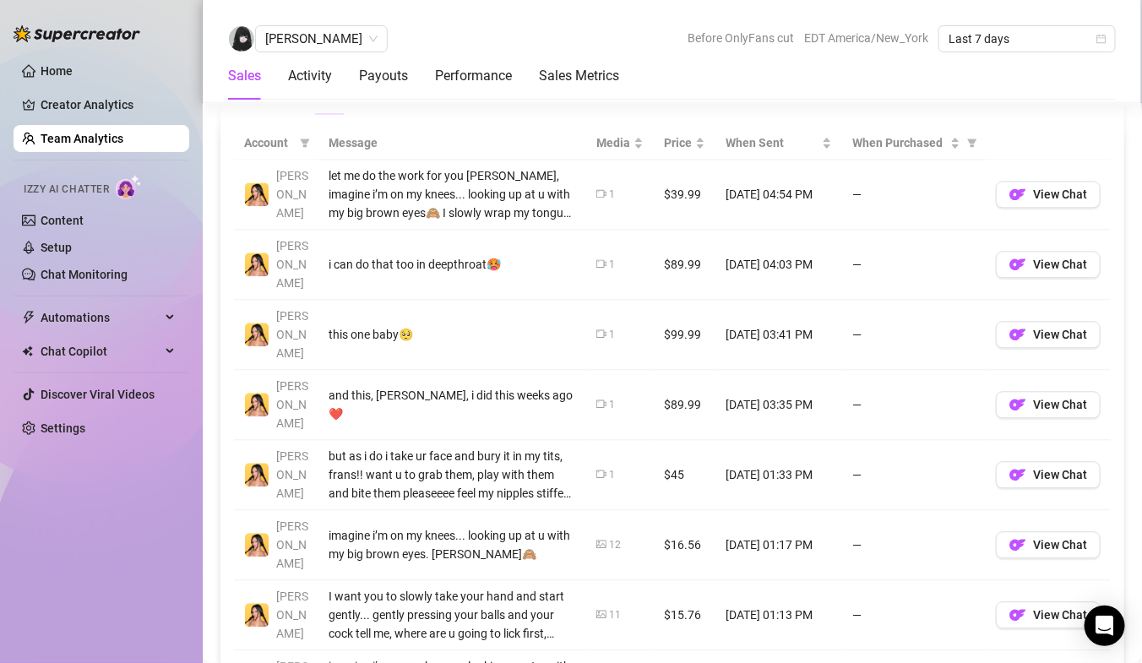
scroll to position [1213, 0]
